Goal: Information Seeking & Learning: Learn about a topic

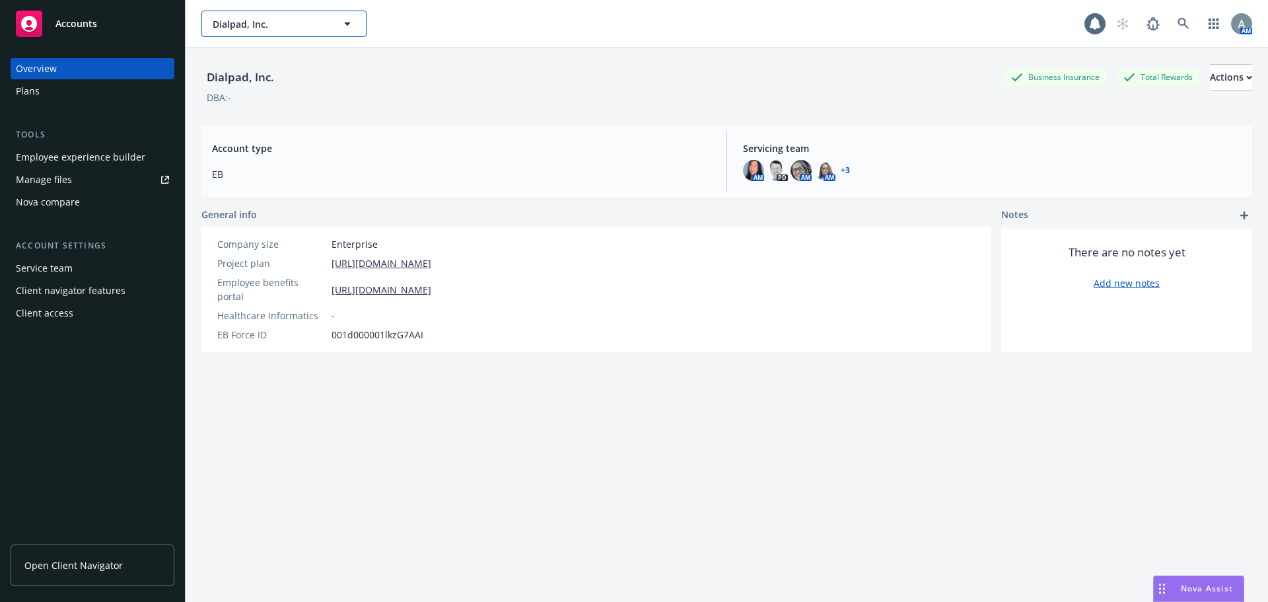
click at [311, 12] on button "Dialpad, Inc." at bounding box center [283, 24] width 165 height 26
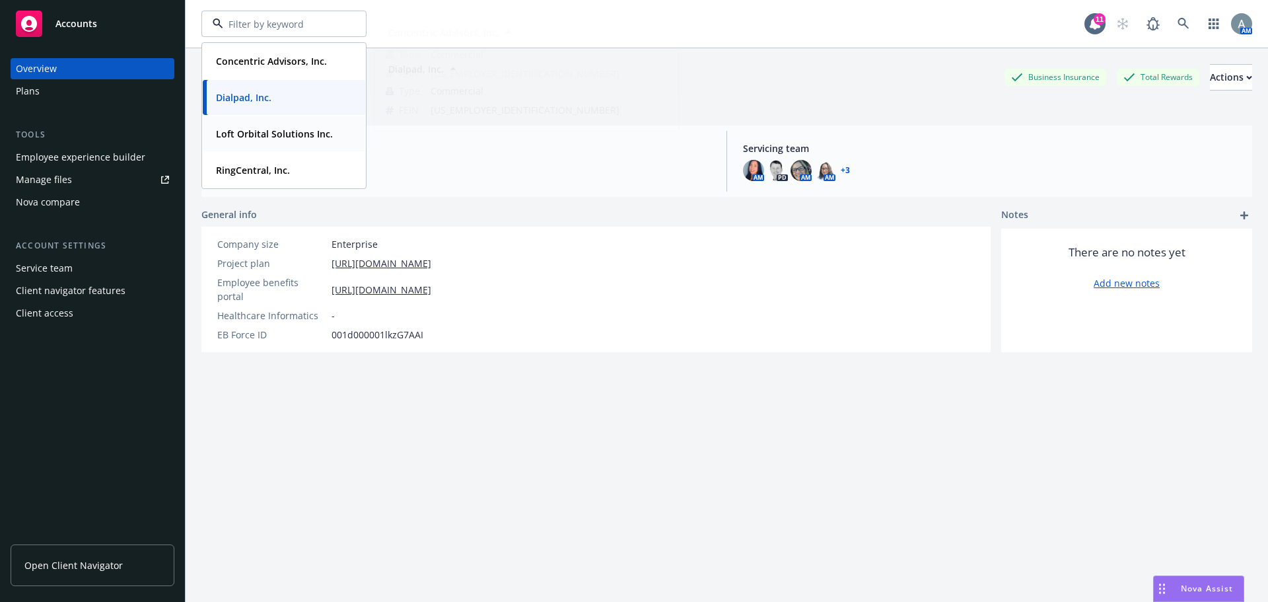
click at [301, 163] on div "RingCentral, Inc." at bounding box center [284, 170] width 147 height 19
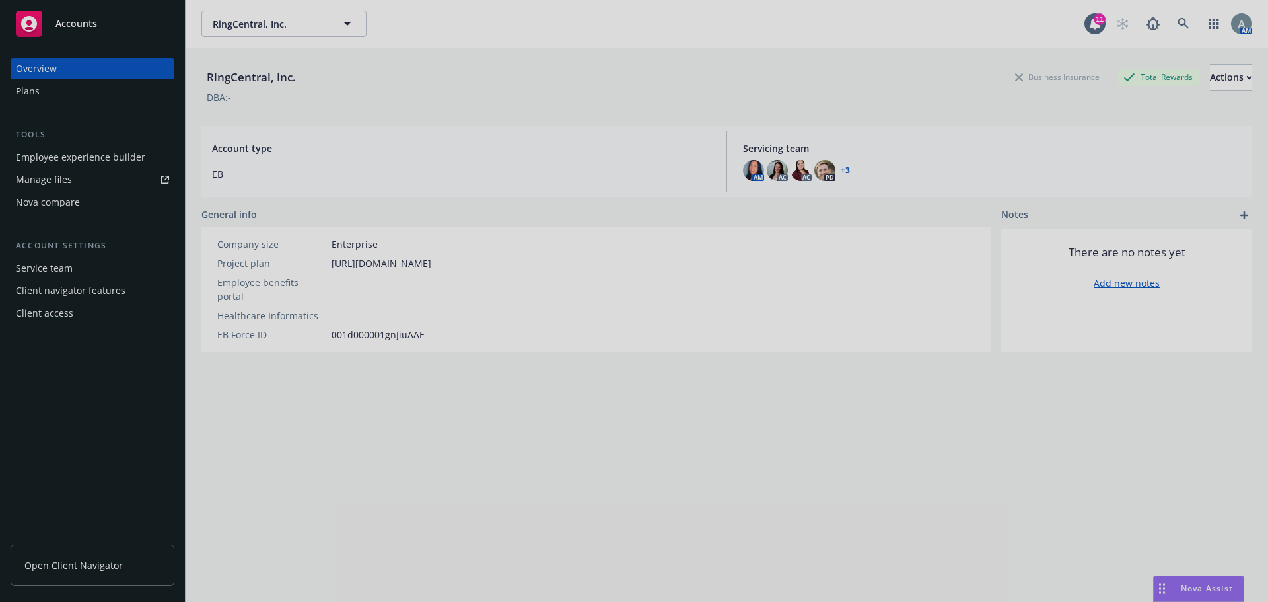
click at [1190, 588] on div at bounding box center [634, 301] width 1268 height 602
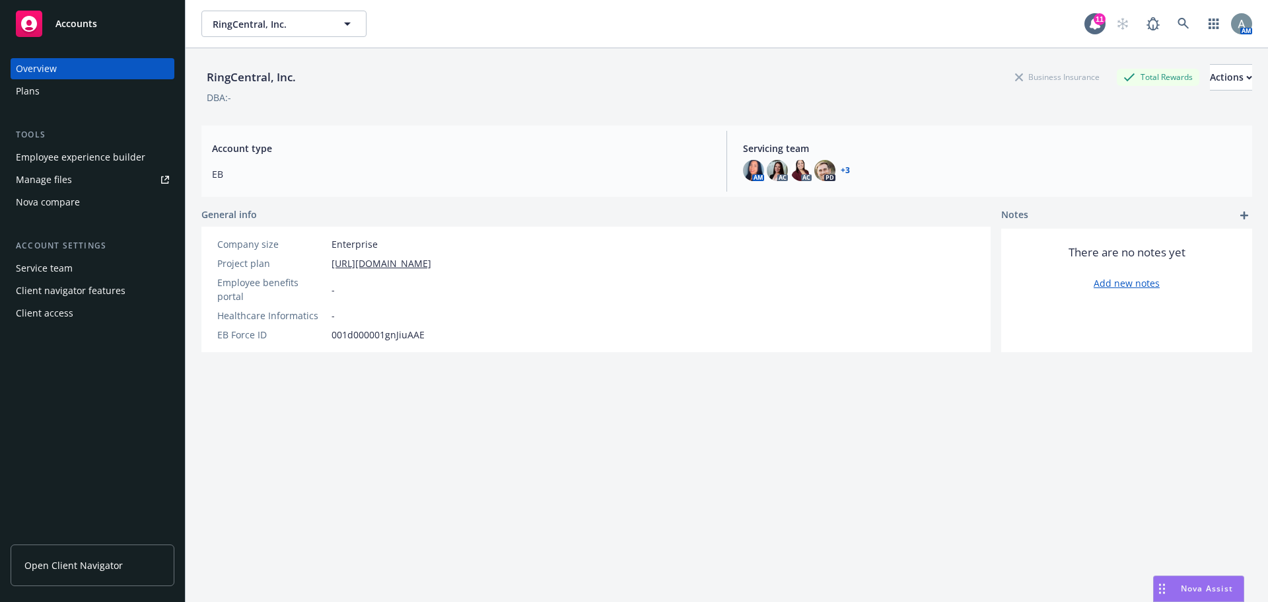
click at [1190, 588] on span "Nova Assist" at bounding box center [1207, 588] width 52 height 11
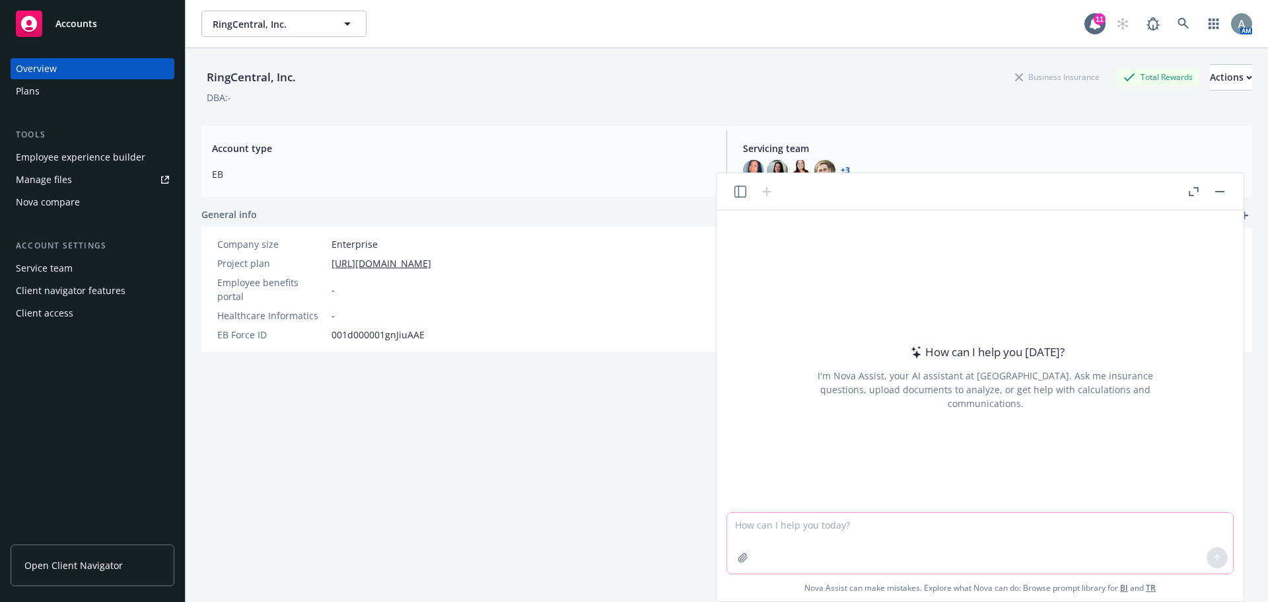
click at [869, 531] on textarea at bounding box center [980, 543] width 506 height 61
type textarea "can you summarize the requirements in this document for the client who is acqui…"
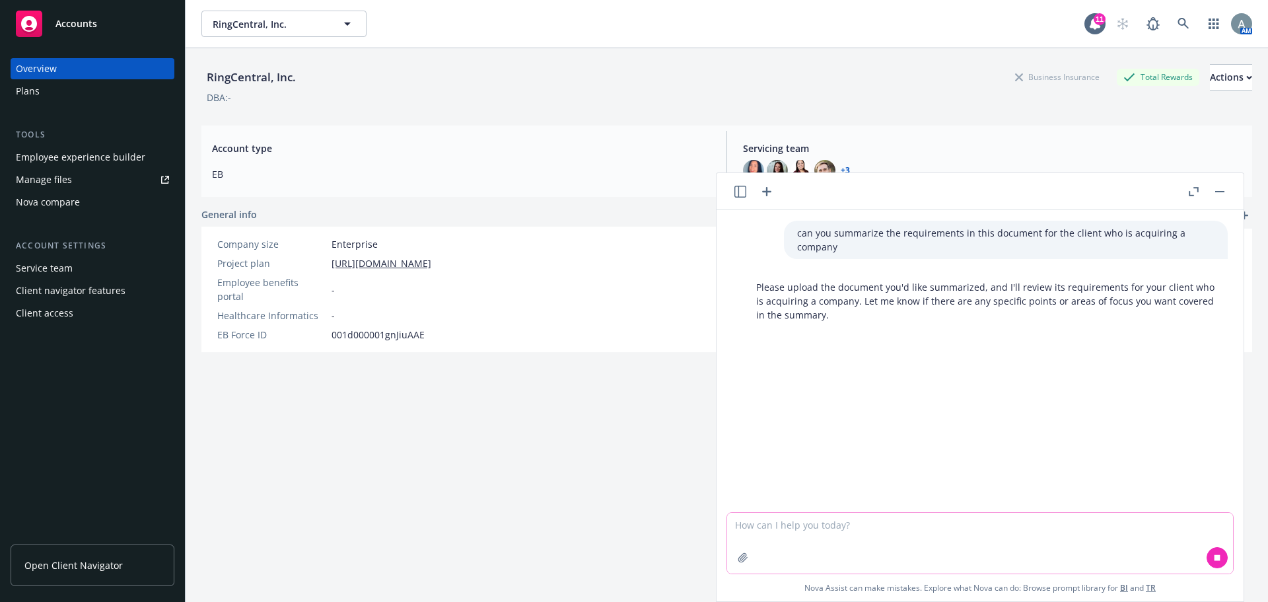
click at [733, 555] on button "button" at bounding box center [743, 557] width 21 height 21
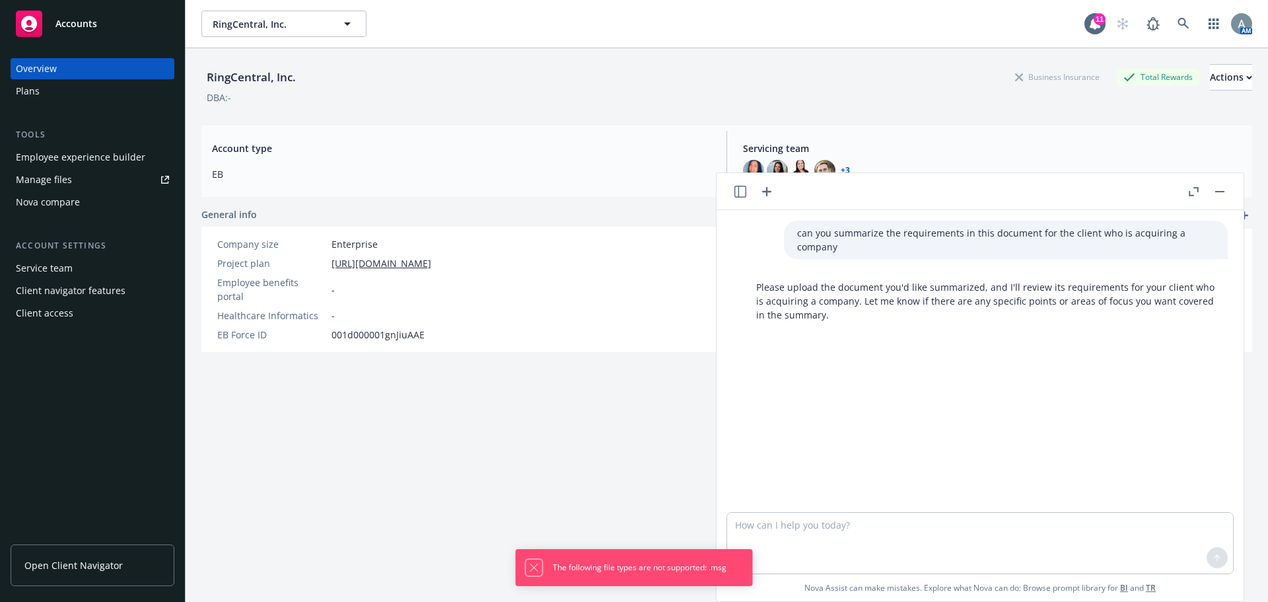
click at [530, 571] on icon "Dismiss notification" at bounding box center [533, 567] width 7 height 7
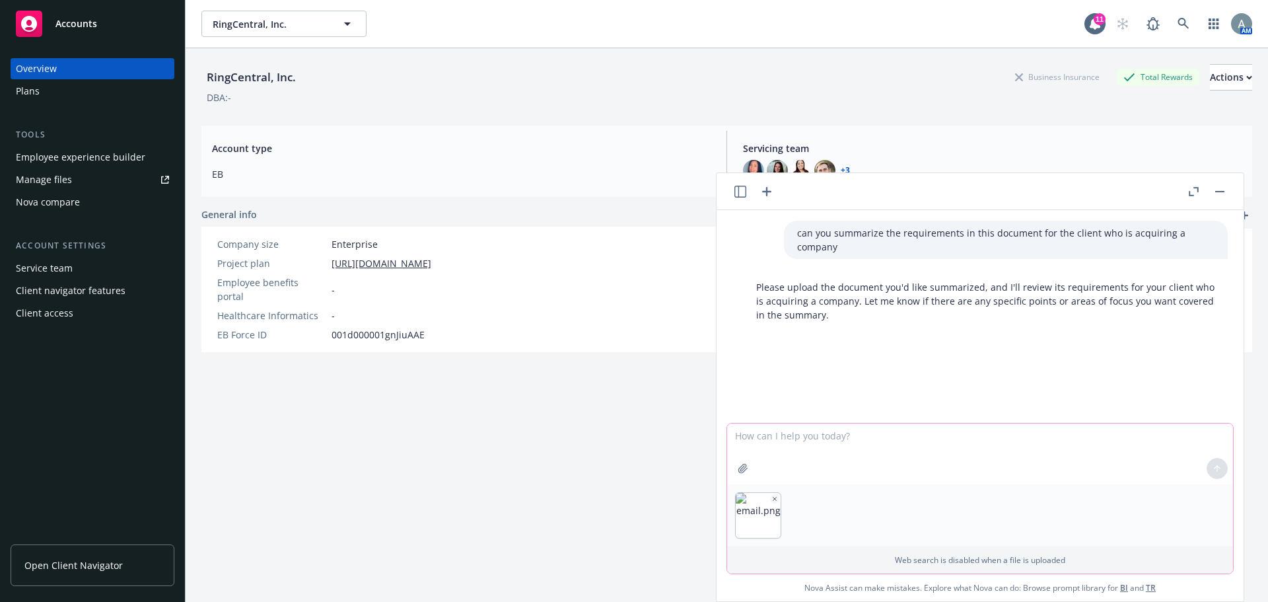
click at [1107, 436] on textarea at bounding box center [980, 453] width 506 height 61
click at [802, 442] on textarea at bounding box center [980, 453] width 506 height 61
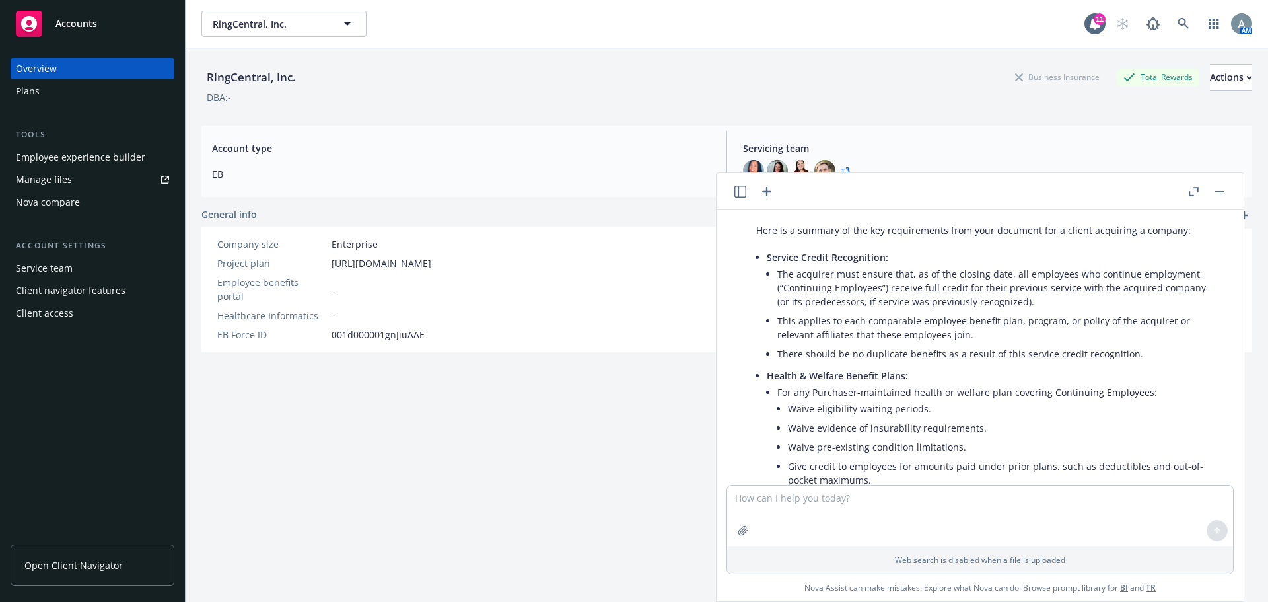
scroll to position [198, 0]
drag, startPoint x: 1015, startPoint y: 259, endPoint x: 1157, endPoint y: 262, distance: 141.4
click at [1157, 262] on li "The acquirer must ensure that, as of the closing date, all employees who contin…" at bounding box center [996, 284] width 437 height 47
click at [1168, 272] on li "The acquirer must ensure that, as of the closing date, all employees who contin…" at bounding box center [996, 284] width 437 height 47
drag, startPoint x: 896, startPoint y: 273, endPoint x: 1137, endPoint y: 275, distance: 241.1
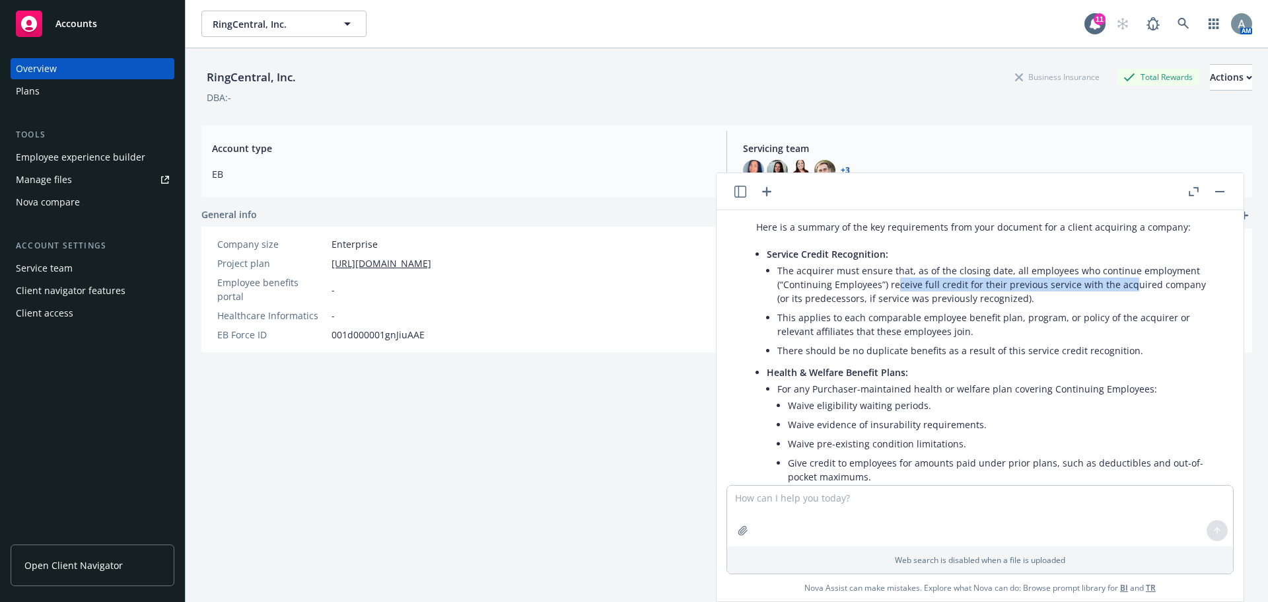
click at [1131, 274] on li "The acquirer must ensure that, as of the closing date, all employees who contin…" at bounding box center [996, 284] width 437 height 47
click at [1137, 275] on li "The acquirer must ensure that, as of the closing date, all employees who contin…" at bounding box center [996, 284] width 437 height 47
drag, startPoint x: 962, startPoint y: 269, endPoint x: 1185, endPoint y: 268, distance: 223.3
click at [1184, 268] on li "The acquirer must ensure that, as of the closing date, all employees who contin…" at bounding box center [996, 284] width 437 height 47
click at [1187, 268] on li "The acquirer must ensure that, as of the closing date, all employees who contin…" at bounding box center [996, 284] width 437 height 47
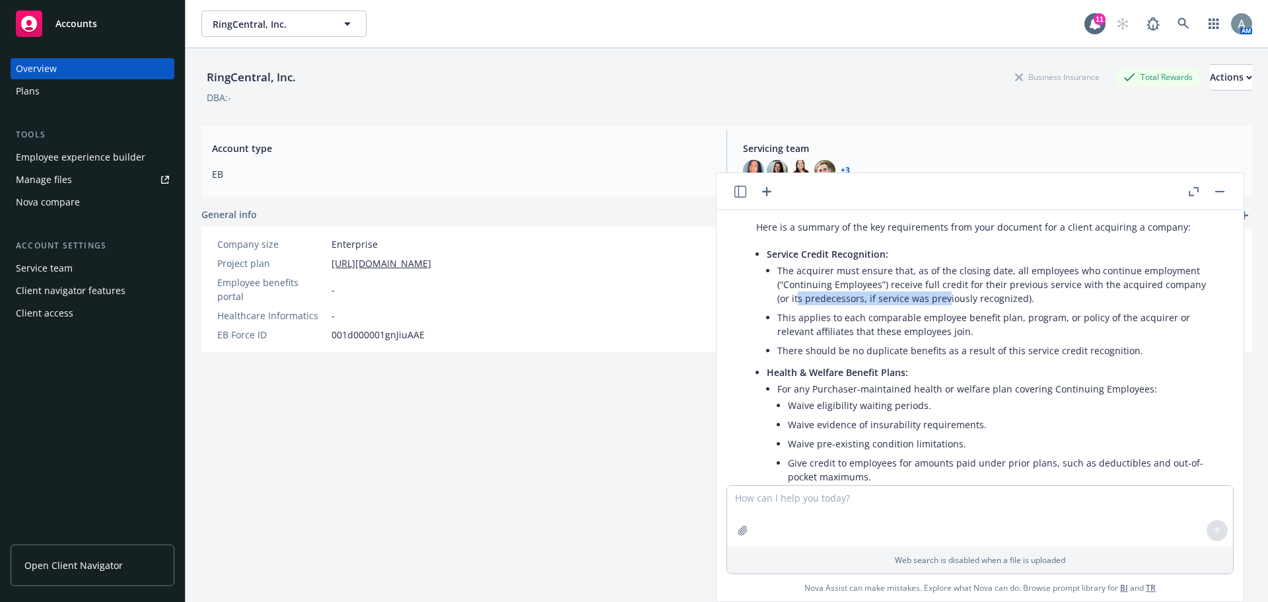
drag, startPoint x: 799, startPoint y: 283, endPoint x: 1035, endPoint y: 287, distance: 235.9
click at [946, 279] on li "The acquirer must ensure that, as of the closing date, all employees who contin…" at bounding box center [996, 284] width 437 height 47
click at [1035, 287] on li "The acquirer must ensure that, as of the closing date, all employees who contin…" at bounding box center [996, 284] width 437 height 47
drag, startPoint x: 773, startPoint y: 305, endPoint x: 1148, endPoint y: 304, distance: 375.2
click at [1148, 304] on li "Service Credit Recognition: The acquirer must ensure that, as of the closing da…" at bounding box center [991, 303] width 448 height 118
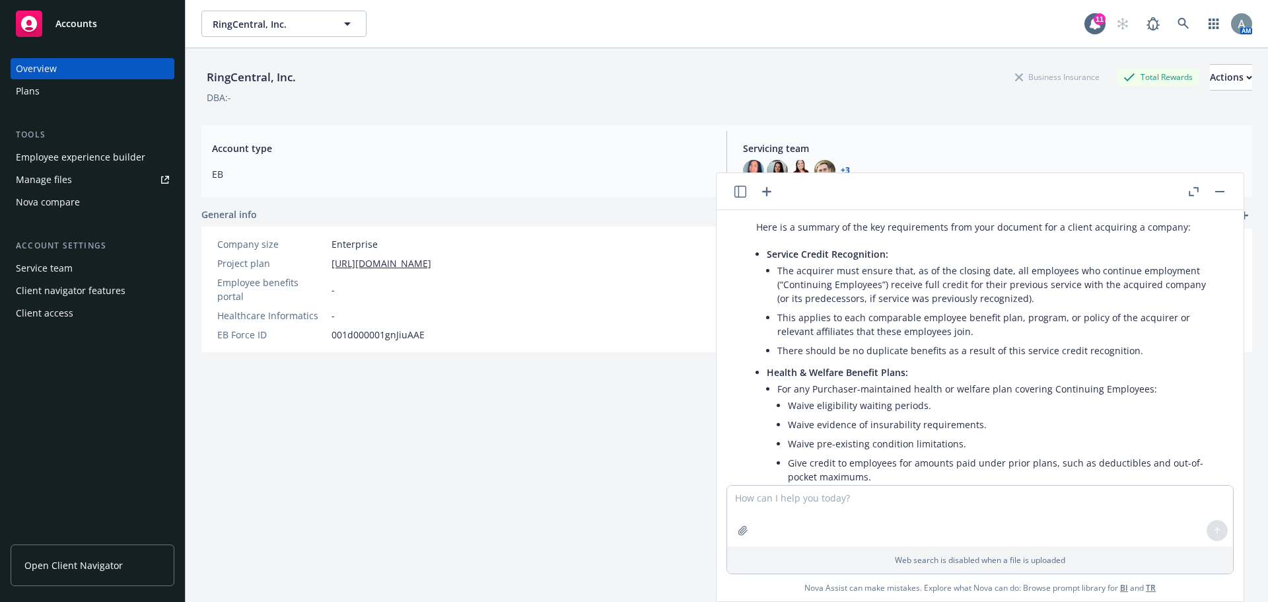
click at [984, 341] on li "There should be no duplicate benefits as a result of this service credit recogn…" at bounding box center [996, 350] width 437 height 19
drag, startPoint x: 789, startPoint y: 373, endPoint x: 1060, endPoint y: 376, distance: 270.9
click at [1044, 379] on li "For any Purchaser-maintained health or welfare plan covering Continuing Employe…" at bounding box center [996, 434] width 437 height 110
click at [1067, 379] on li "For any Purchaser-maintained health or welfare plan covering Continuing Employe…" at bounding box center [996, 434] width 437 height 110
click at [1005, 290] on li "The acquirer must ensure that, as of the closing date, all employees who contin…" at bounding box center [996, 284] width 437 height 47
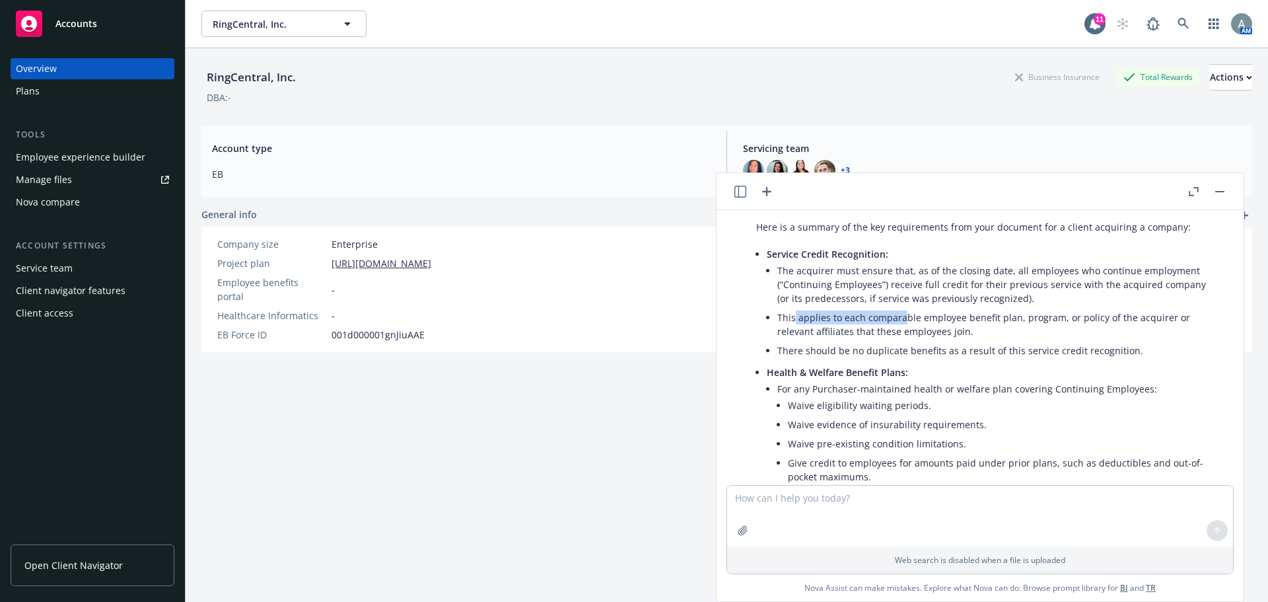
drag, startPoint x: 795, startPoint y: 303, endPoint x: 904, endPoint y: 303, distance: 109.7
click at [904, 308] on li "This applies to each comparable employee benefit plan, program, or policy of th…" at bounding box center [996, 324] width 437 height 33
click at [971, 308] on li "This applies to each comparable employee benefit plan, program, or policy of th…" at bounding box center [996, 324] width 437 height 33
drag, startPoint x: 883, startPoint y: 312, endPoint x: 963, endPoint y: 306, distance: 79.5
click at [963, 308] on li "This applies to each comparable employee benefit plan, program, or policy of th…" at bounding box center [996, 324] width 437 height 33
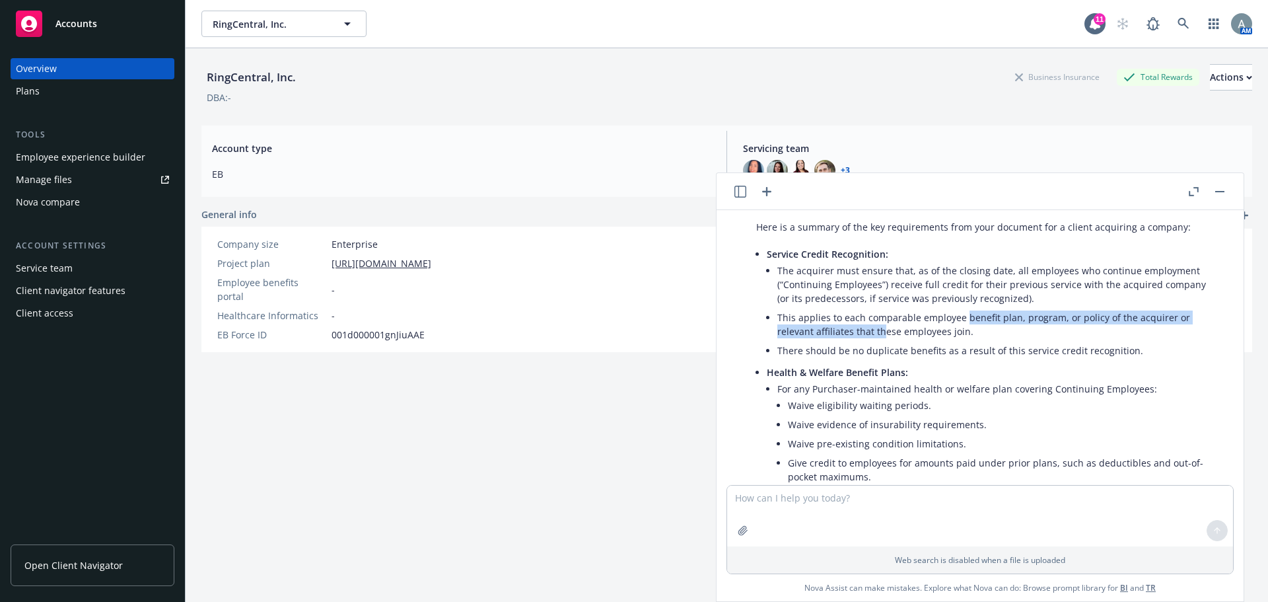
click at [1015, 308] on li "This applies to each comparable employee benefit plan, program, or policy of th…" at bounding box center [996, 324] width 437 height 33
drag, startPoint x: 944, startPoint y: 306, endPoint x: 1066, endPoint y: 302, distance: 121.6
click at [1060, 308] on li "This applies to each comparable employee benefit plan, program, or policy of th…" at bounding box center [996, 324] width 437 height 33
click at [1081, 308] on li "This applies to each comparable employee benefit plan, program, or policy of th…" at bounding box center [996, 324] width 437 height 33
drag, startPoint x: 979, startPoint y: 306, endPoint x: 1066, endPoint y: 306, distance: 87.2
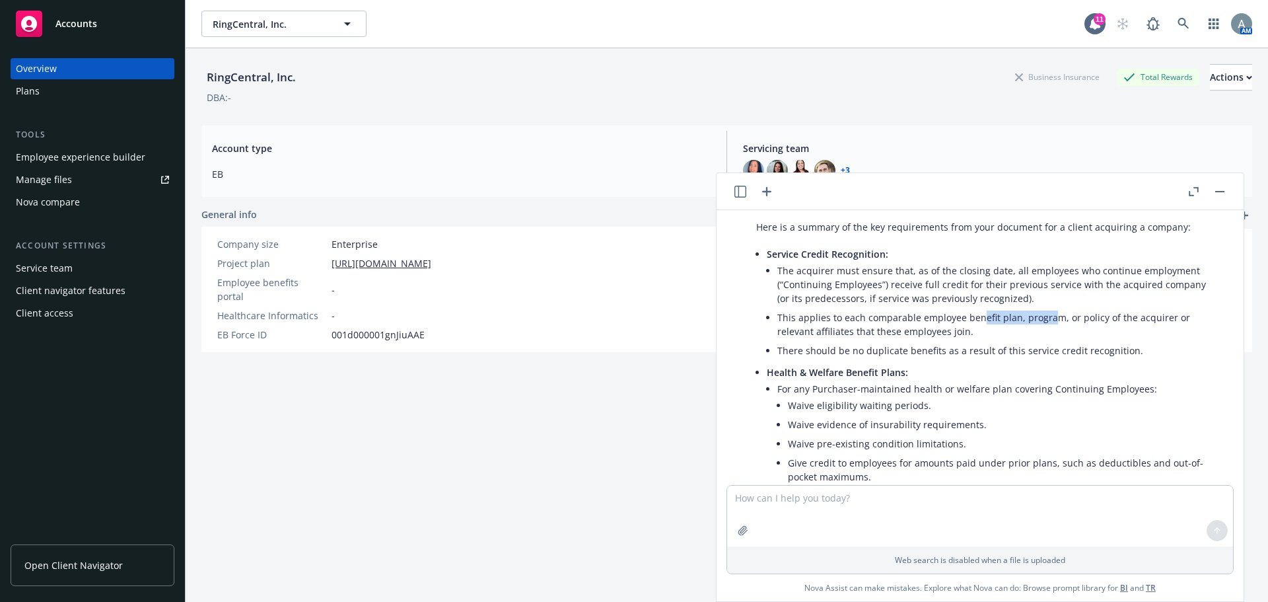
click at [1052, 308] on li "This applies to each comparable employee benefit plan, program, or policy of th…" at bounding box center [996, 324] width 437 height 33
click at [1080, 308] on li "This applies to each comparable employee benefit plan, program, or policy of th…" at bounding box center [996, 324] width 437 height 33
drag, startPoint x: 1047, startPoint y: 306, endPoint x: 1122, endPoint y: 306, distance: 75.3
click at [1122, 308] on li "This applies to each comparable employee benefit plan, program, or policy of th…" at bounding box center [996, 324] width 437 height 33
click at [1157, 308] on li "This applies to each comparable employee benefit plan, program, or policy of th…" at bounding box center [996, 324] width 437 height 33
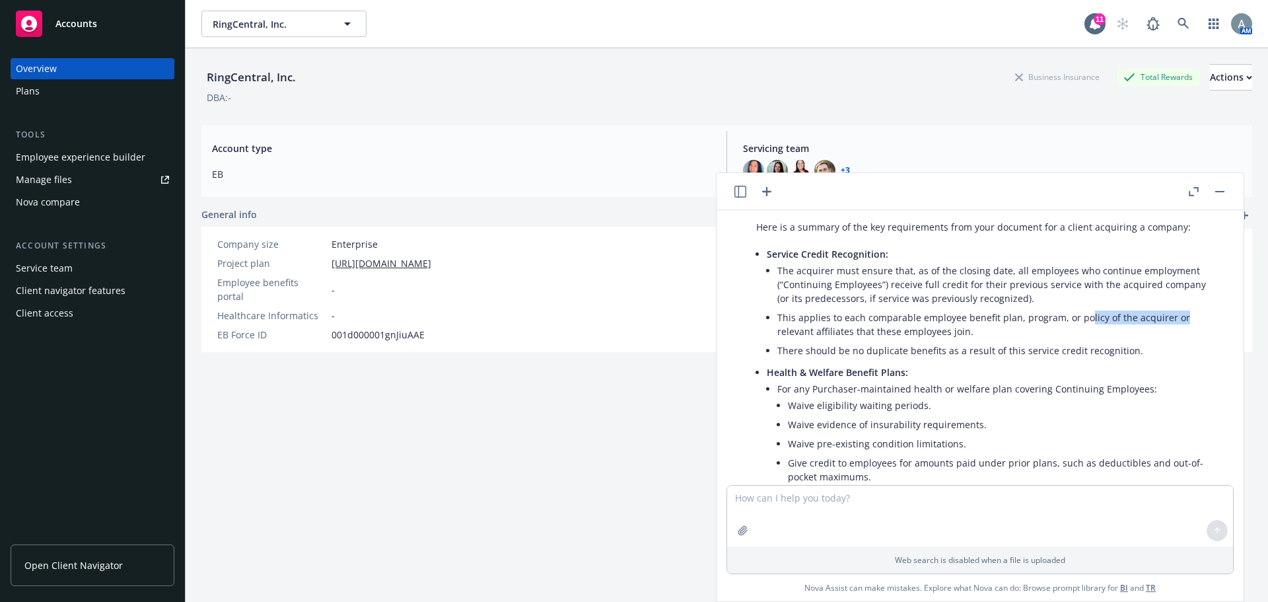
drag, startPoint x: 1083, startPoint y: 306, endPoint x: 1181, endPoint y: 307, distance: 97.8
click at [1181, 308] on li "This applies to each comparable employee benefit plan, program, or policy of th…" at bounding box center [996, 324] width 437 height 33
drag, startPoint x: 759, startPoint y: 322, endPoint x: 1066, endPoint y: 317, distance: 306.6
click at [1066, 317] on div "Here is a summary of the key requirements from your document for a client acqui…" at bounding box center [985, 406] width 485 height 383
click at [1066, 317] on li "This applies to each comparable employee benefit plan, program, or policy of th…" at bounding box center [996, 324] width 437 height 33
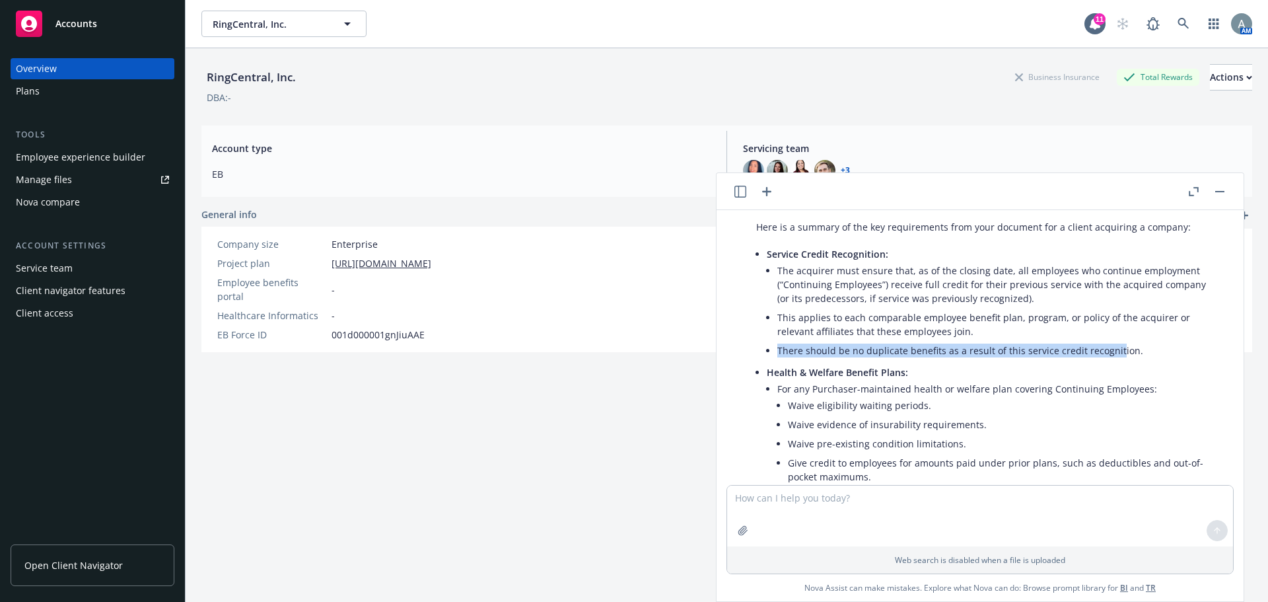
drag, startPoint x: 801, startPoint y: 343, endPoint x: 1112, endPoint y: 333, distance: 312.0
click at [1112, 341] on li "There should be no duplicate benefits as a result of this service credit recogn…" at bounding box center [996, 350] width 437 height 19
click at [1142, 341] on li "There should be no duplicate benefits as a result of this service credit recogn…" at bounding box center [996, 350] width 437 height 19
drag, startPoint x: 772, startPoint y: 358, endPoint x: 838, endPoint y: 361, distance: 65.5
click at [838, 366] on span "Health & Welfare Benefit Plans:" at bounding box center [837, 372] width 141 height 13
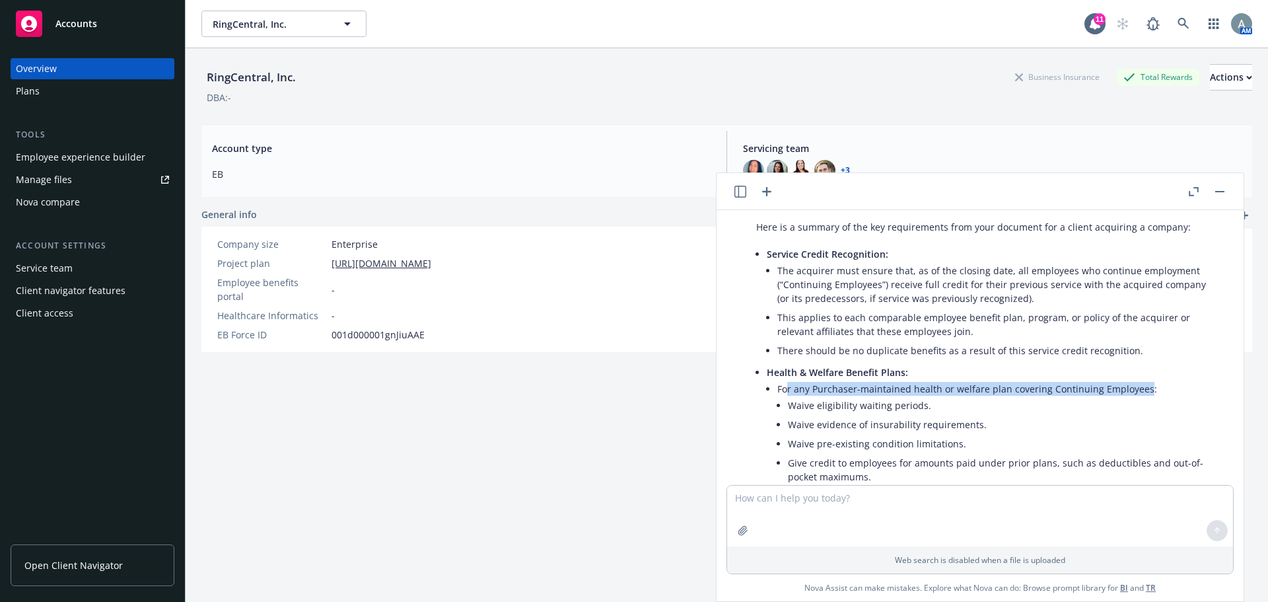
drag, startPoint x: 788, startPoint y: 375, endPoint x: 1143, endPoint y: 375, distance: 354.7
click at [1143, 379] on li "For any Purchaser-maintained health or welfare plan covering Continuing Employe…" at bounding box center [996, 434] width 437 height 110
click at [873, 415] on li "Waive evidence of insurability requirements." at bounding box center [1001, 424] width 427 height 19
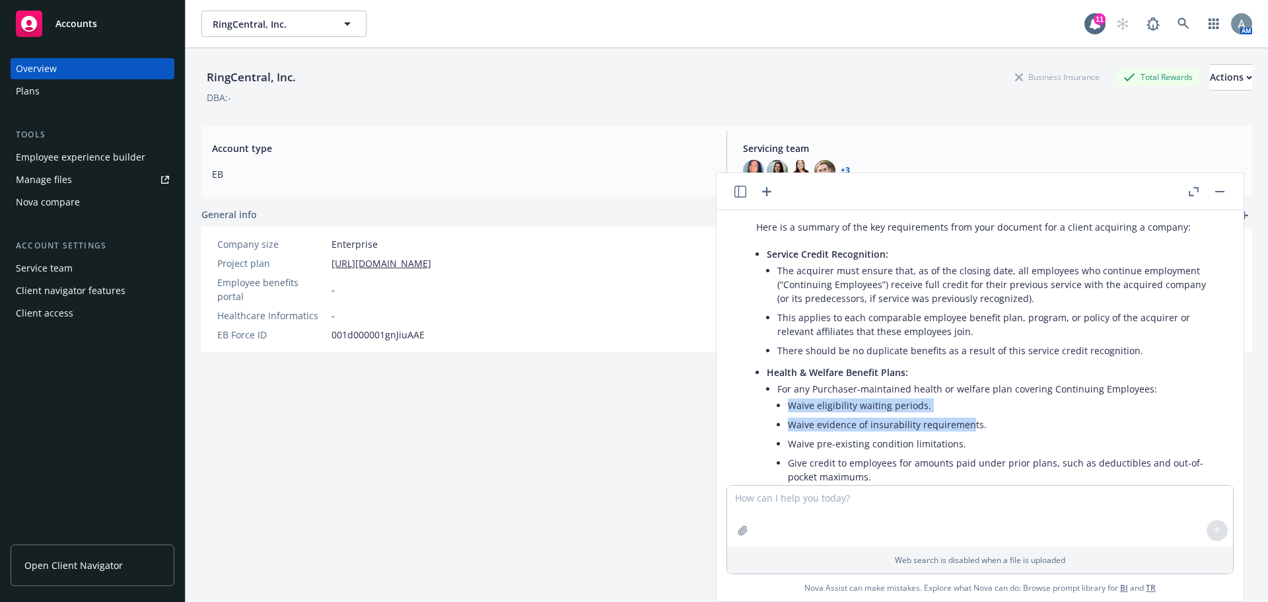
drag, startPoint x: 784, startPoint y: 389, endPoint x: 970, endPoint y: 404, distance: 186.9
click at [970, 404] on li "For any Purchaser-maintained health or welfare plan covering Continuing Employe…" at bounding box center [996, 434] width 437 height 110
click at [972, 415] on li "Waive evidence of insurability requirements." at bounding box center [1001, 424] width 427 height 19
drag, startPoint x: 794, startPoint y: 390, endPoint x: 992, endPoint y: 393, distance: 198.2
click at [992, 396] on li "Waive eligibility waiting periods." at bounding box center [1001, 405] width 427 height 19
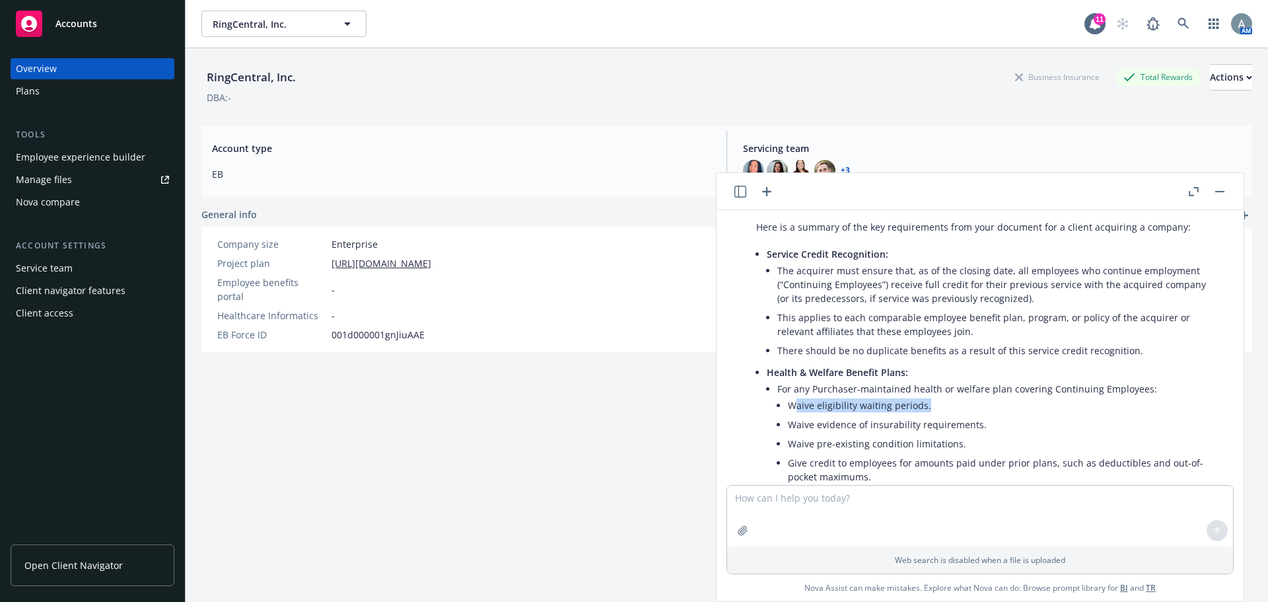
click at [999, 396] on li "Waive eligibility waiting periods." at bounding box center [1001, 405] width 427 height 19
drag, startPoint x: 796, startPoint y: 411, endPoint x: 1035, endPoint y: 409, distance: 239.1
click at [1035, 415] on li "Waive evidence of insurability requirements." at bounding box center [1001, 424] width 427 height 19
click at [1036, 415] on li "Waive evidence of insurability requirements." at bounding box center [1001, 424] width 427 height 19
drag, startPoint x: 801, startPoint y: 414, endPoint x: 836, endPoint y: 414, distance: 35.7
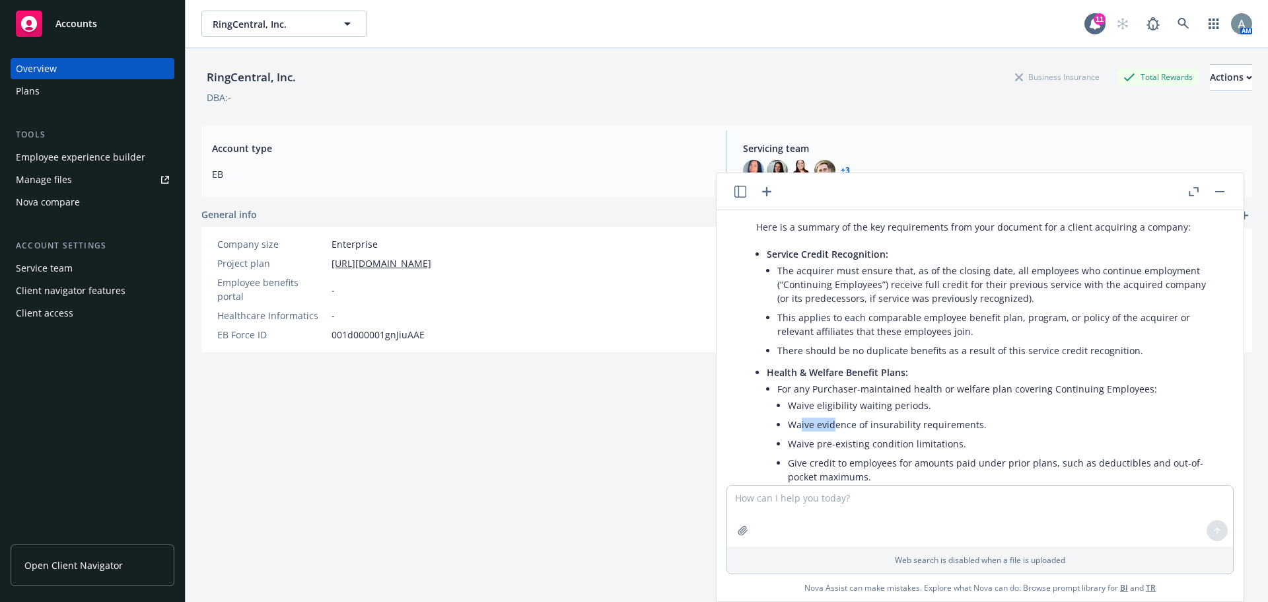
click at [836, 415] on li "Waive evidence of insurability requirements." at bounding box center [1001, 424] width 427 height 19
click at [801, 379] on li "For any Purchaser-maintained health or welfare plan covering Continuing Employe…" at bounding box center [996, 434] width 437 height 110
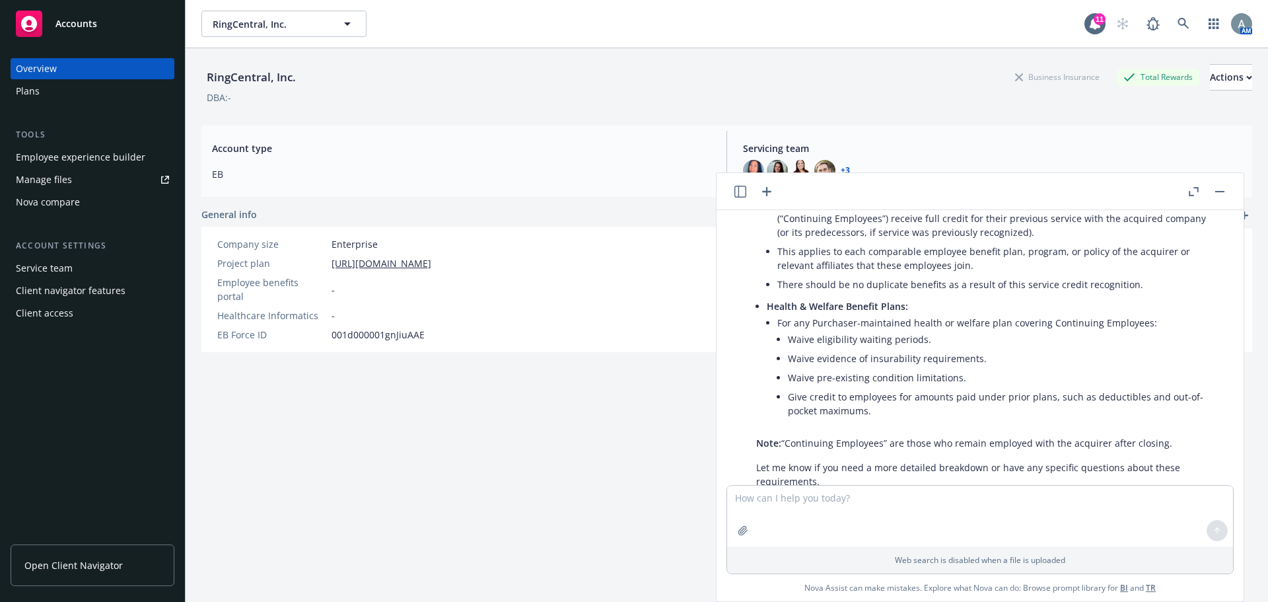
scroll to position [329, 0]
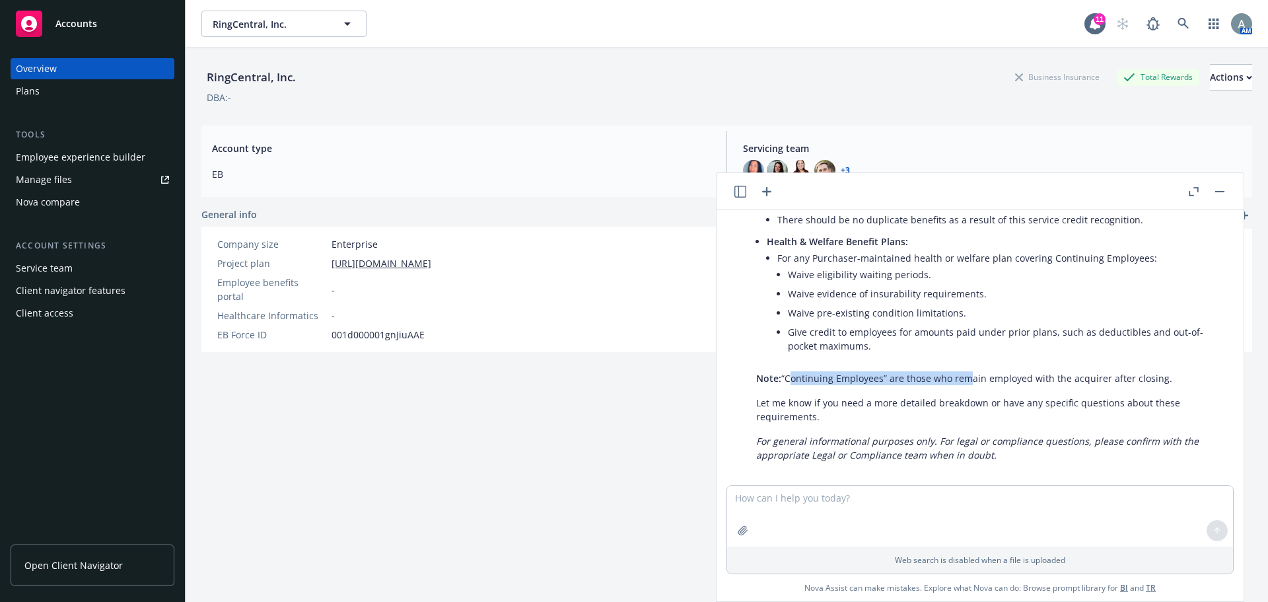
drag, startPoint x: 788, startPoint y: 368, endPoint x: 974, endPoint y: 365, distance: 185.7
click at [970, 371] on p "Note: “Continuing Employees” are those who remain employed with the acquirer af…" at bounding box center [985, 378] width 458 height 14
drag, startPoint x: 997, startPoint y: 367, endPoint x: 955, endPoint y: 369, distance: 41.7
click at [996, 371] on p "Note: “Continuing Employees” are those who remain employed with the acquirer af…" at bounding box center [985, 378] width 458 height 14
drag, startPoint x: 872, startPoint y: 372, endPoint x: 1072, endPoint y: 366, distance: 200.3
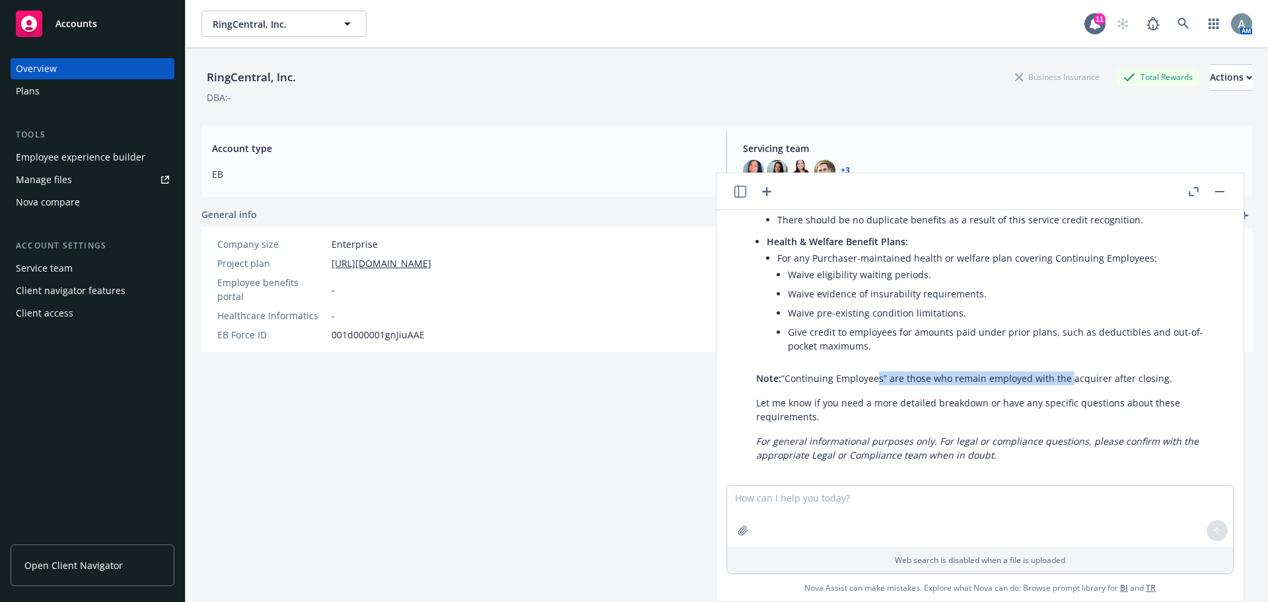
click at [1072, 366] on div "Here is a summary of the key requirements from your document for a client acqui…" at bounding box center [985, 275] width 485 height 383
click at [1096, 371] on p "Note: “Continuing Employees” are those who remain employed with the acquirer af…" at bounding box center [985, 378] width 458 height 14
drag, startPoint x: 793, startPoint y: 366, endPoint x: 844, endPoint y: 366, distance: 50.9
click at [844, 371] on p "Note: “Continuing Employees” are those who remain employed with the acquirer af…" at bounding box center [985, 378] width 458 height 14
click at [937, 371] on p "Note: “Continuing Employees” are those who remain employed with the acquirer af…" at bounding box center [985, 378] width 458 height 14
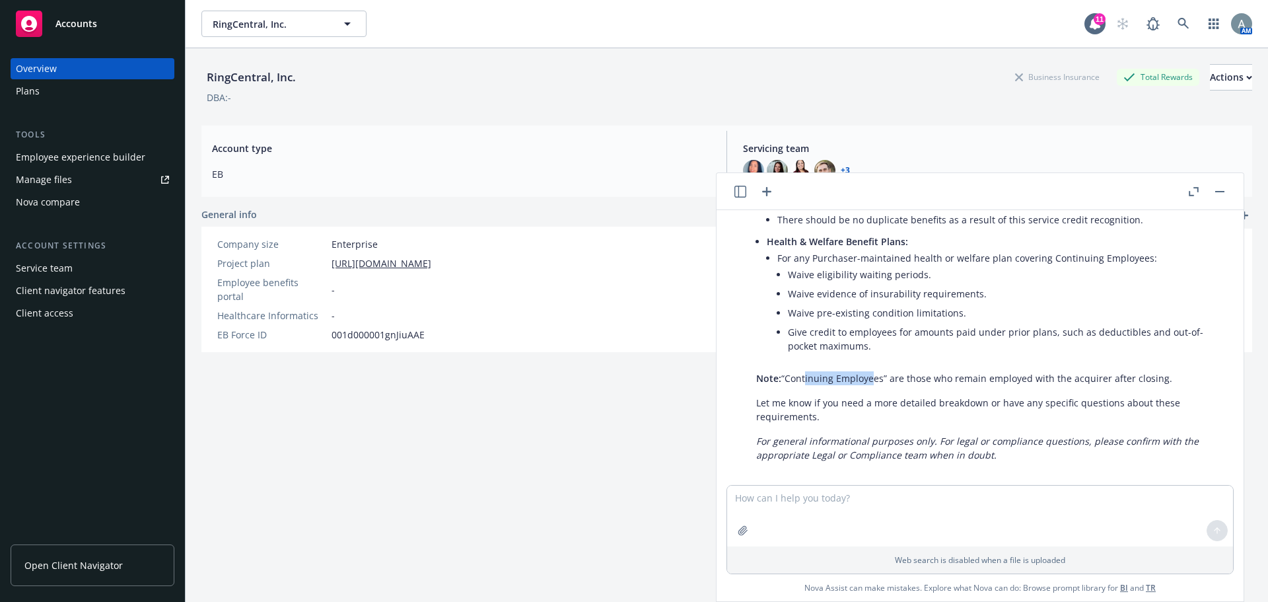
drag, startPoint x: 804, startPoint y: 368, endPoint x: 875, endPoint y: 368, distance: 70.7
click at [875, 371] on p "Note: “Continuing Employees” are those who remain employed with the acquirer af…" at bounding box center [985, 378] width 458 height 14
drag, startPoint x: 894, startPoint y: 366, endPoint x: 1162, endPoint y: 364, distance: 268.2
click at [1160, 371] on p "Note: “Continuing Employees” are those who remain employed with the acquirer af…" at bounding box center [985, 378] width 458 height 14
click at [1165, 371] on p "Note: “Continuing Employees” are those who remain employed with the acquirer af…" at bounding box center [985, 378] width 458 height 14
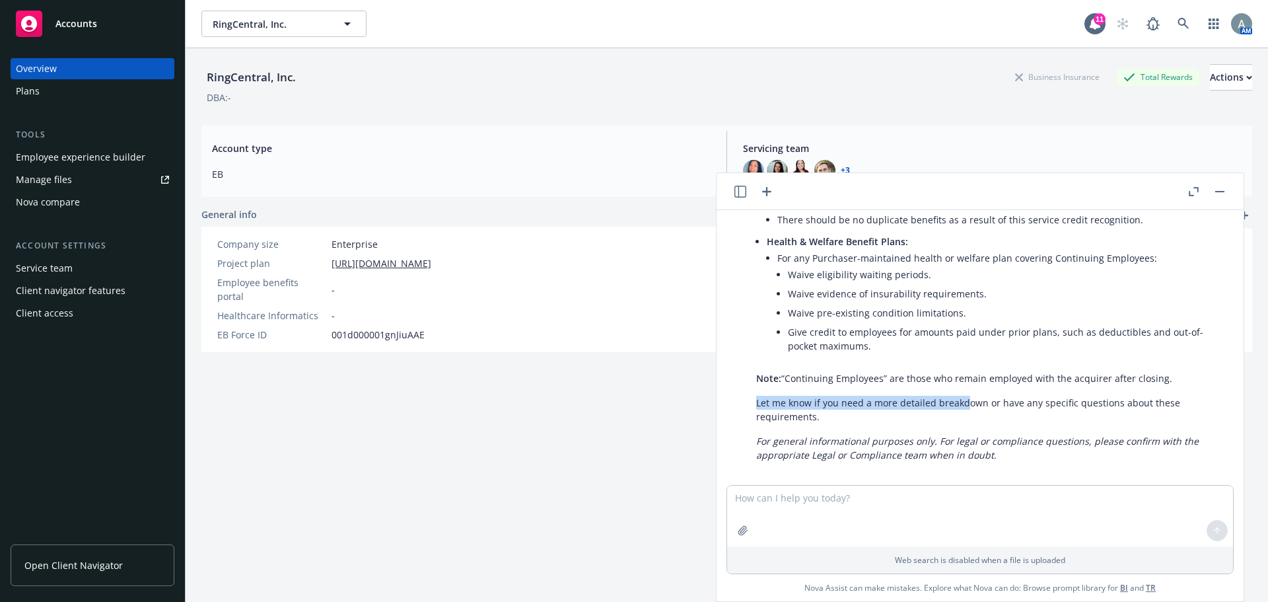
drag, startPoint x: 756, startPoint y: 393, endPoint x: 970, endPoint y: 384, distance: 214.2
click at [964, 396] on p "Let me know if you need a more detailed breakdown or have any specific question…" at bounding box center [985, 410] width 458 height 28
click at [983, 396] on p "Let me know if you need a more detailed breakdown or have any specific question…" at bounding box center [985, 410] width 458 height 28
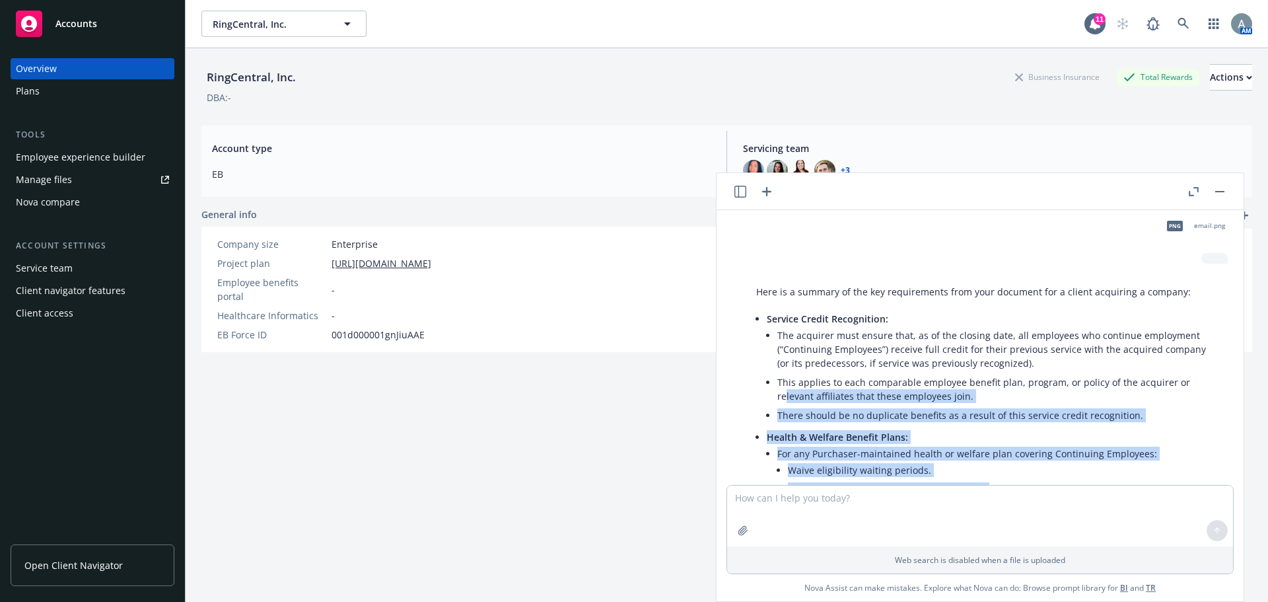
scroll to position [131, 0]
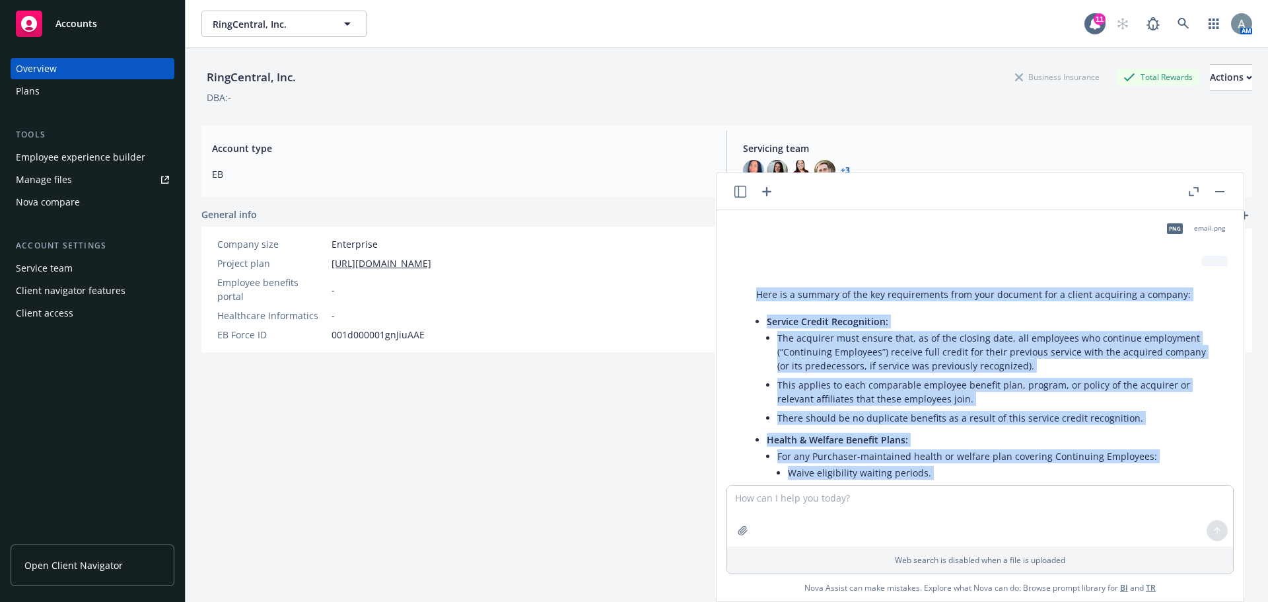
drag, startPoint x: 838, startPoint y: 406, endPoint x: 758, endPoint y: 284, distance: 145.1
click at [758, 284] on div "Here is a summary of the key requirements from your document for a client acqui…" at bounding box center [985, 473] width 485 height 383
copy div "Lore ip d sitamet co adi eli seddoeiusmod temp inci utlabore etd m aliqua enima…"
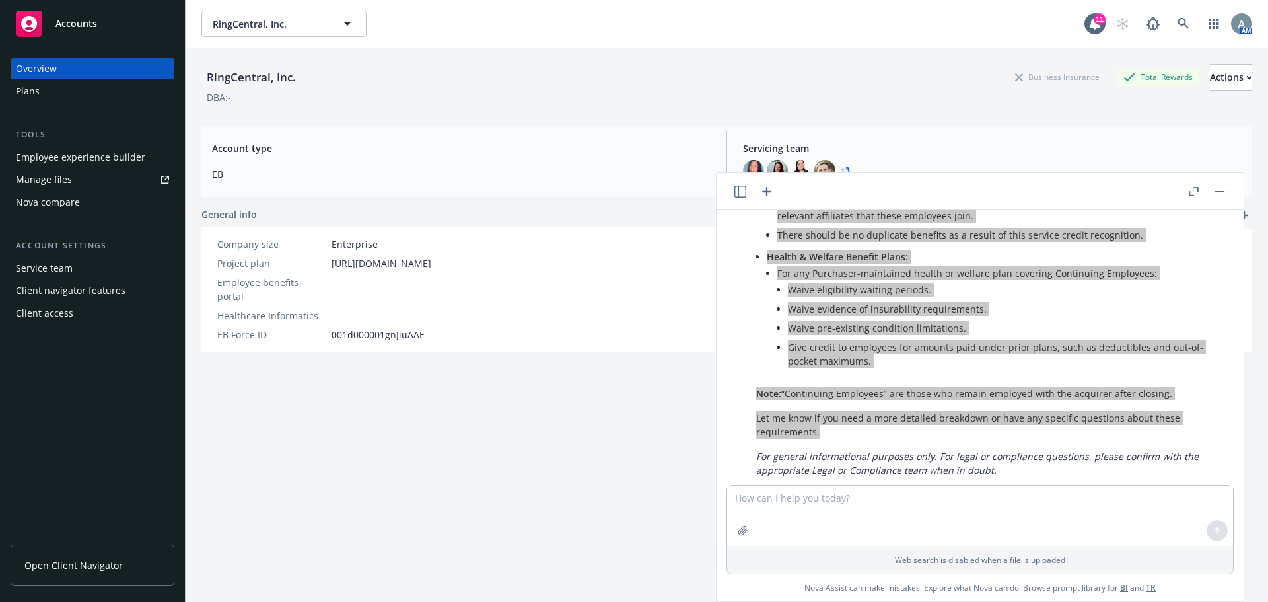
scroll to position [329, 0]
